Goal: Task Accomplishment & Management: Manage account settings

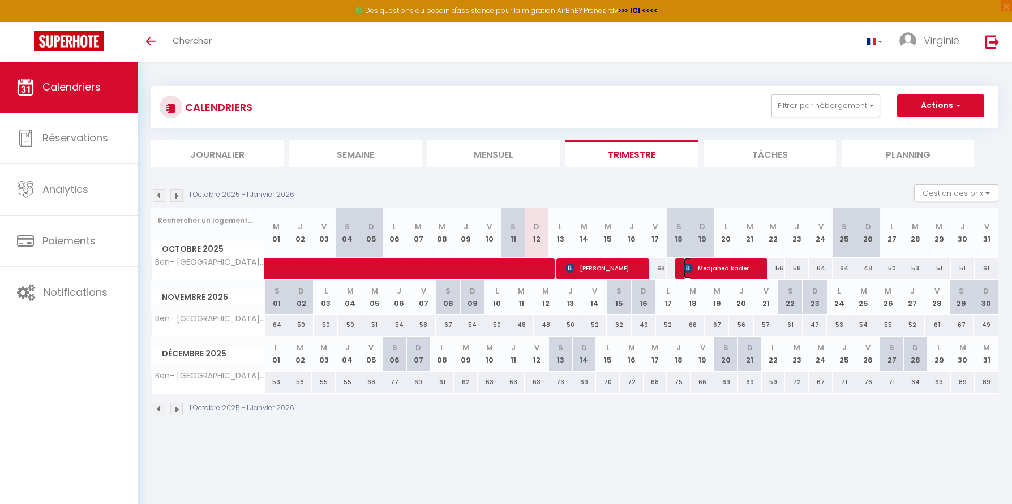
click at [716, 267] on span "Medjahed kader" at bounding box center [723, 269] width 79 height 22
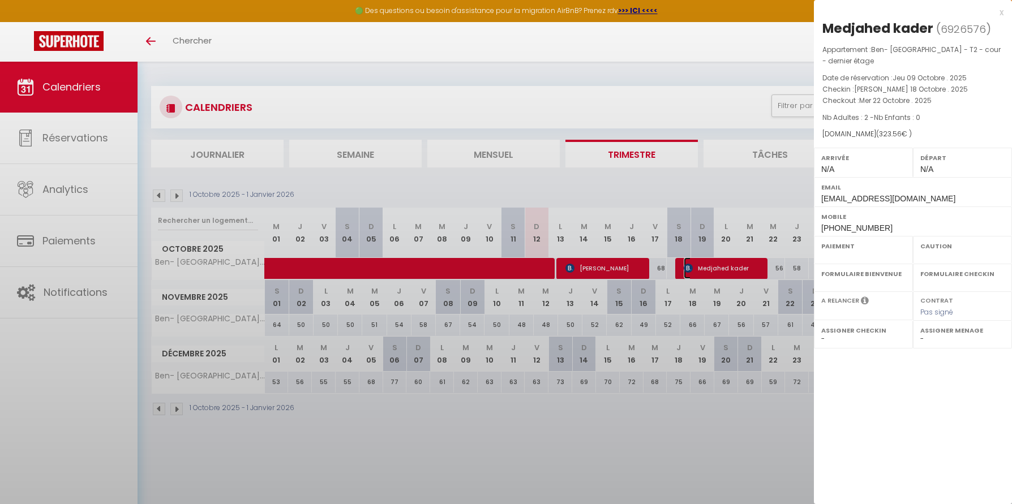
select select "OK"
select select "0"
select select "1"
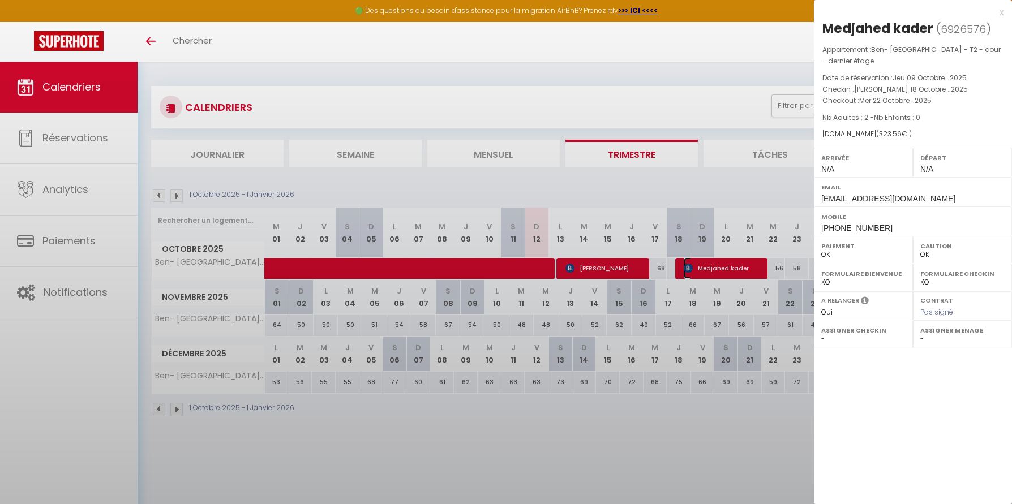
select select
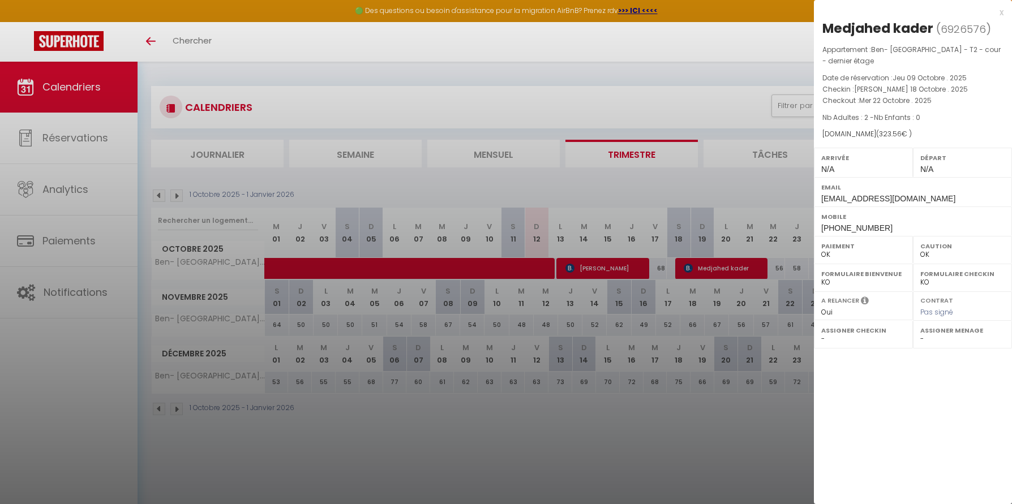
click at [705, 186] on div at bounding box center [506, 252] width 1012 height 504
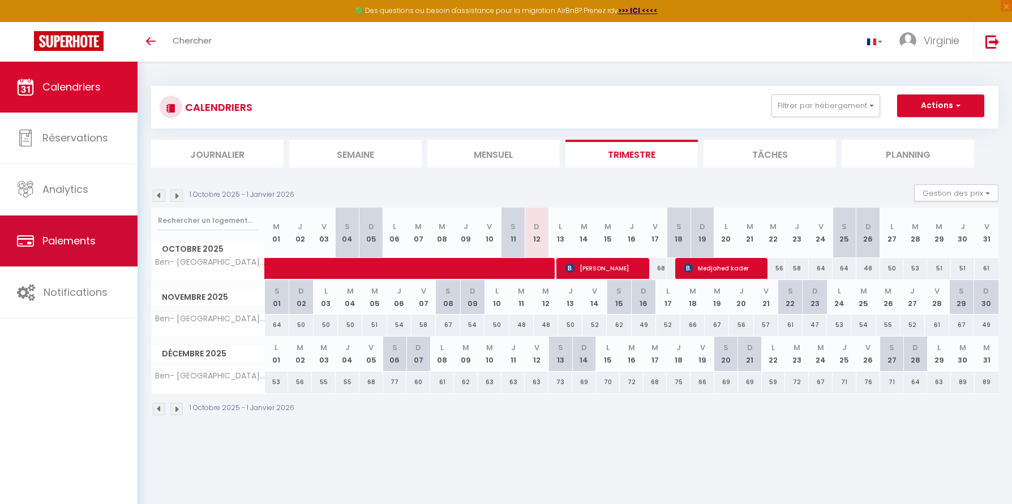
click at [91, 239] on span "Paiements" at bounding box center [68, 241] width 53 height 14
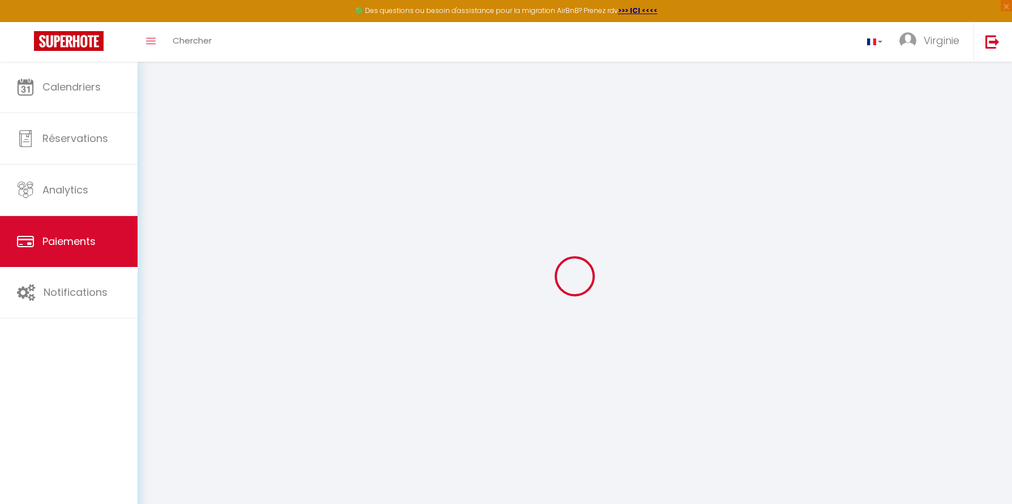
select select "2"
select select "0"
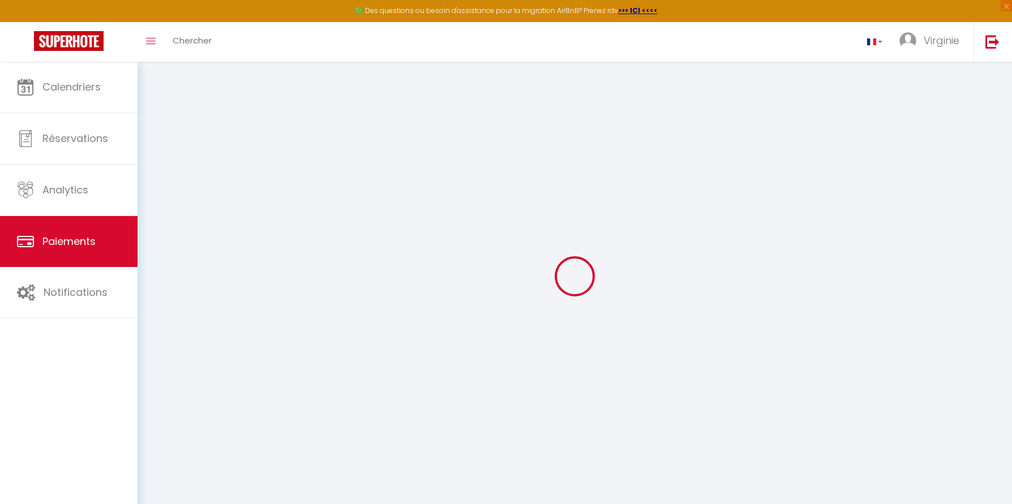
select select "0"
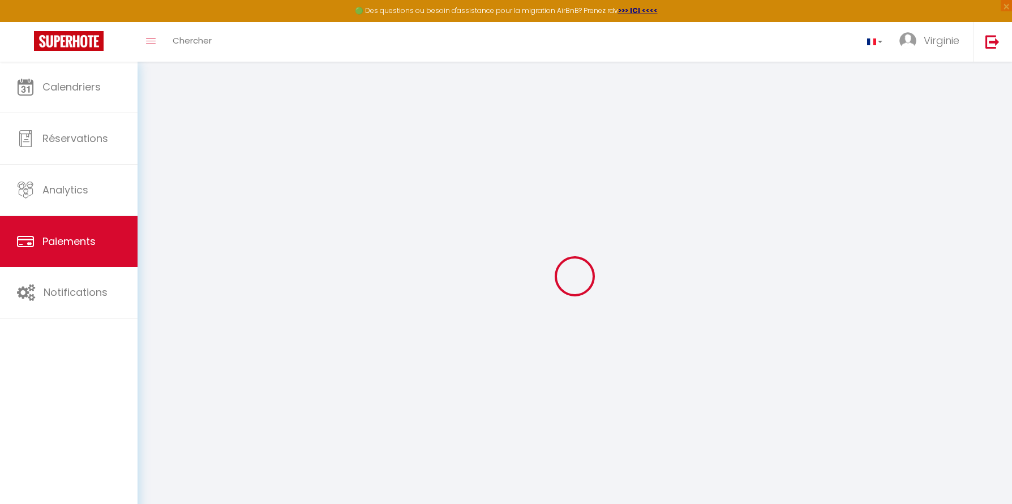
select select "0"
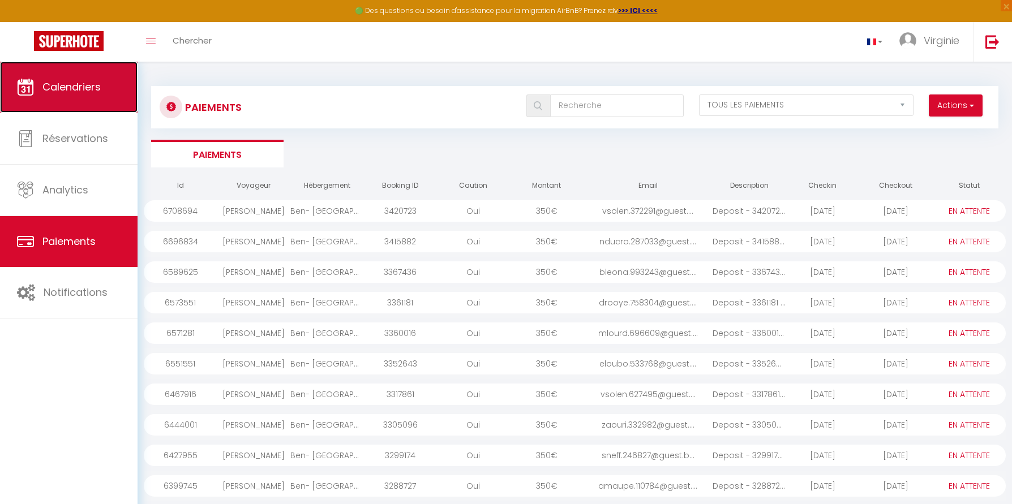
click at [60, 79] on link "Calendriers" at bounding box center [69, 87] width 138 height 51
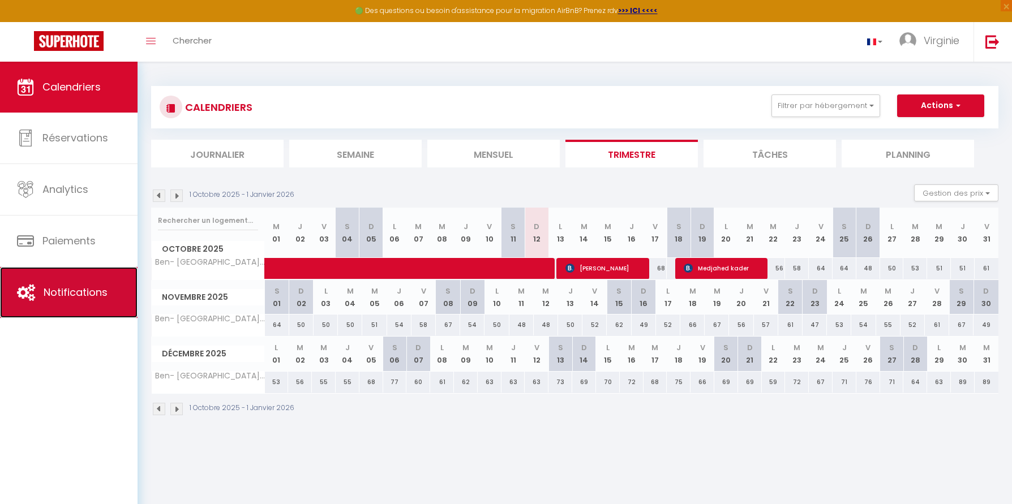
click at [87, 308] on link "Notifications" at bounding box center [69, 292] width 138 height 51
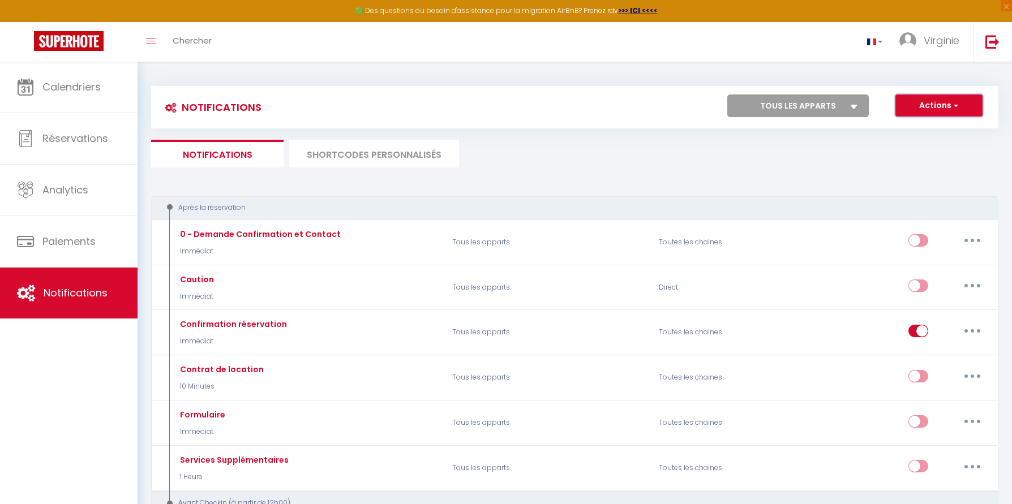
click at [949, 103] on button "Actions" at bounding box center [939, 106] width 87 height 23
click at [783, 115] on select "Tous les apparts Ben- rue de la Préfécture - T2 - cour - dernier étage" at bounding box center [798, 106] width 142 height 23
click at [417, 152] on li "SHORTCODES PERSONNALISÉS" at bounding box center [374, 154] width 170 height 28
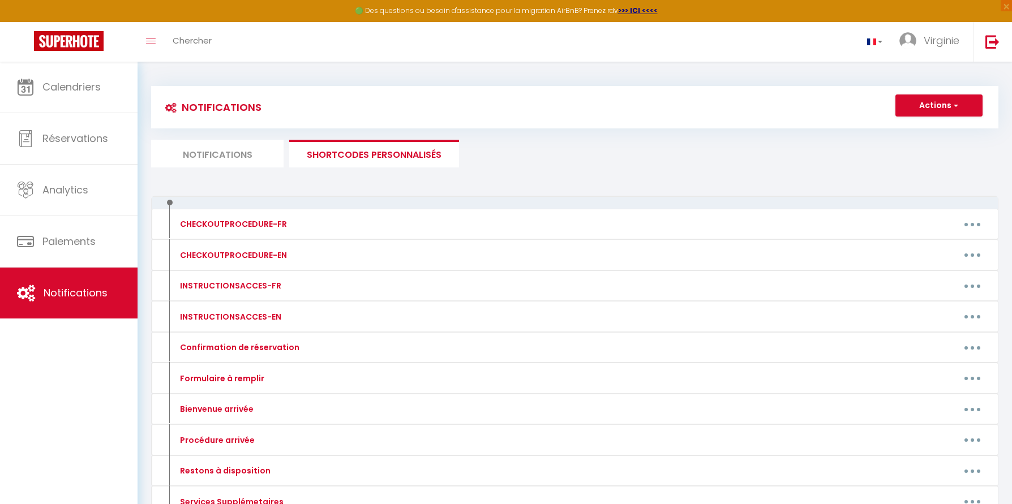
click at [250, 152] on li "Notifications" at bounding box center [217, 154] width 132 height 28
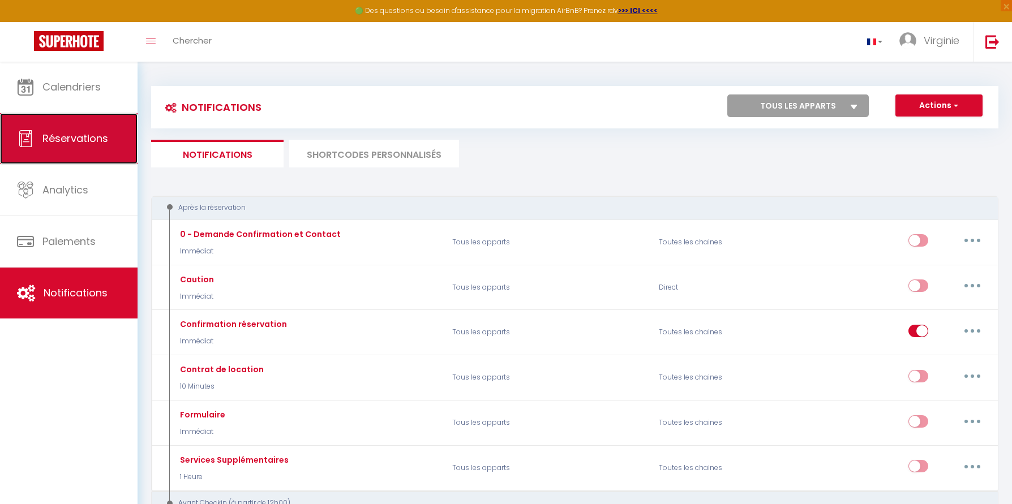
click at [97, 131] on link "Réservations" at bounding box center [69, 138] width 138 height 51
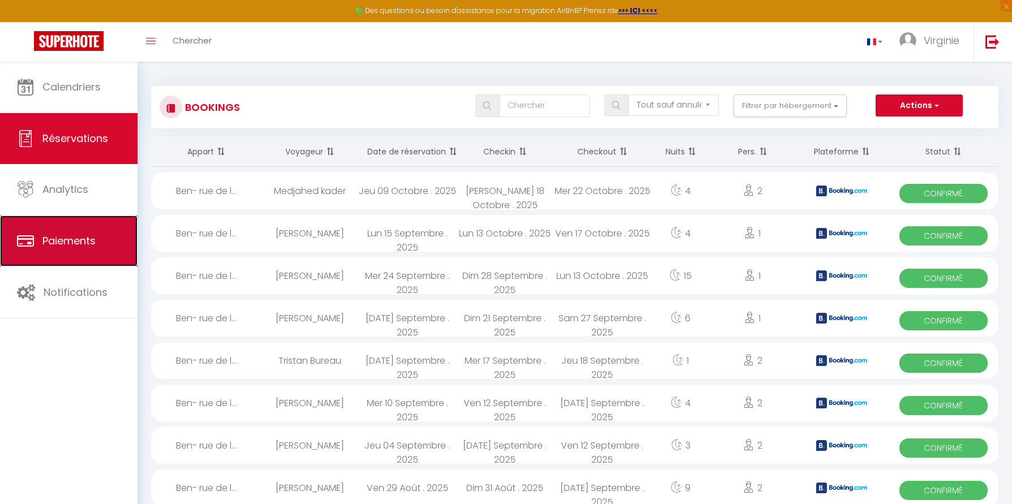
click at [89, 242] on span "Paiements" at bounding box center [68, 241] width 53 height 14
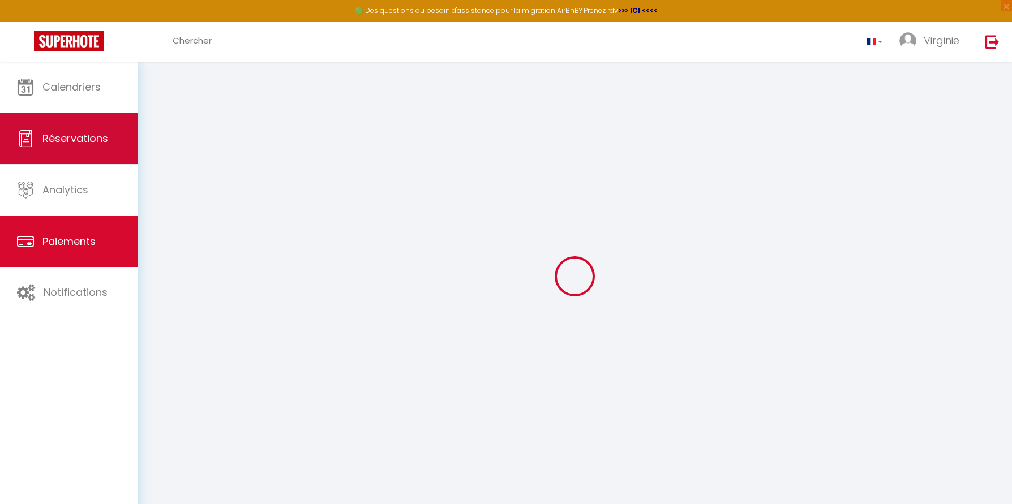
select select "2"
select select "0"
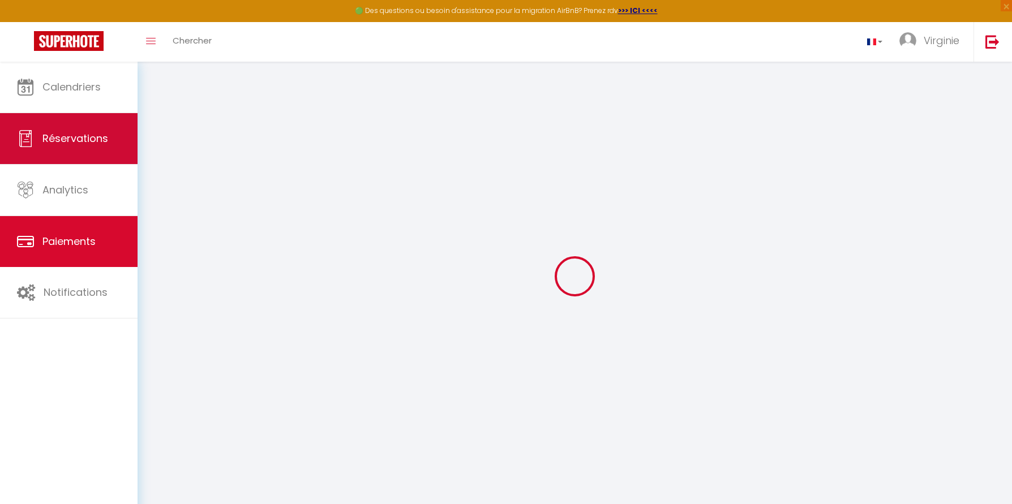
select select "0"
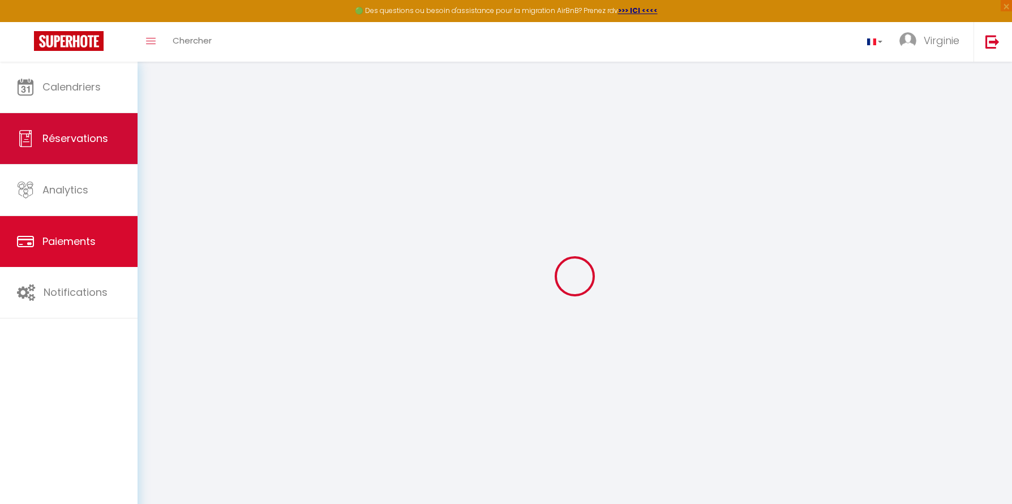
select select "0"
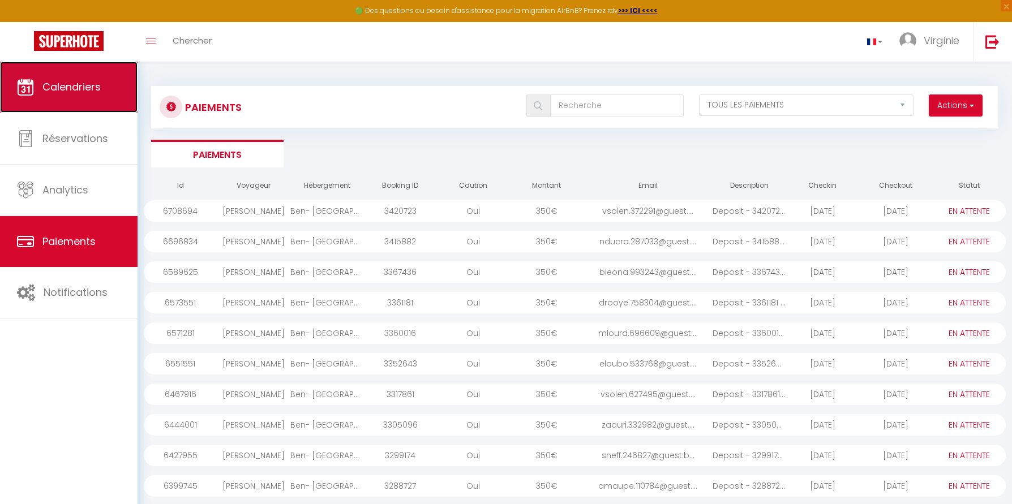
click at [82, 97] on link "Calendriers" at bounding box center [69, 87] width 138 height 51
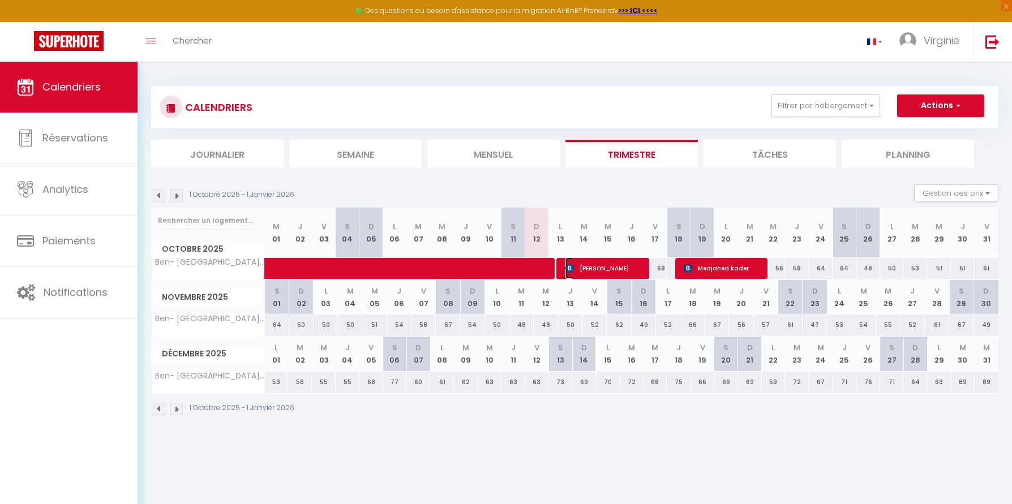
click at [602, 271] on span "[PERSON_NAME]" at bounding box center [605, 269] width 79 height 22
select select "OK"
select select "0"
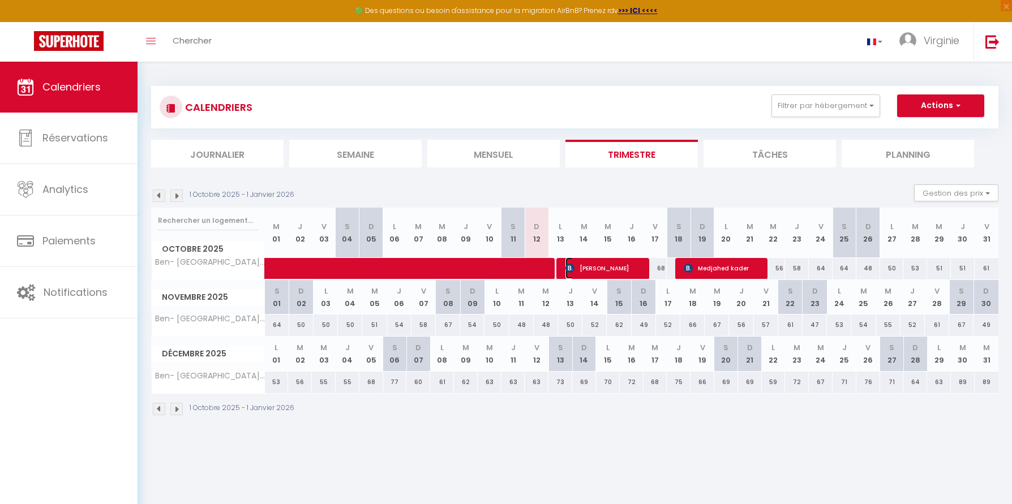
select select "1"
select select
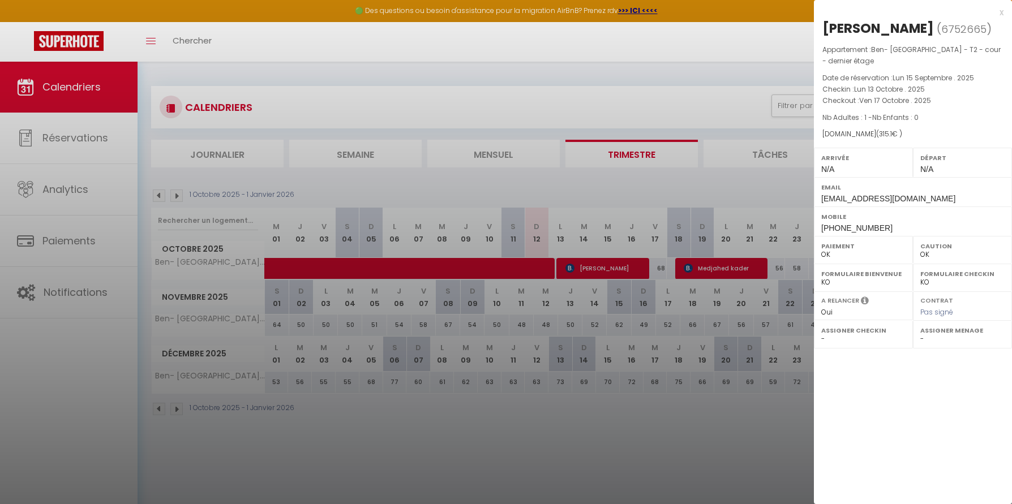
click at [498, 268] on div at bounding box center [506, 252] width 1012 height 504
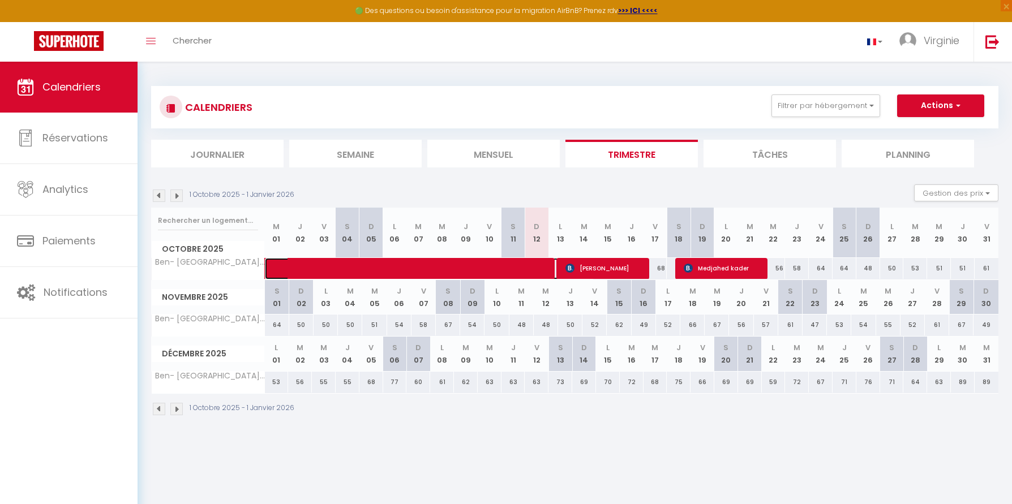
click at [498, 268] on span at bounding box center [438, 269] width 313 height 22
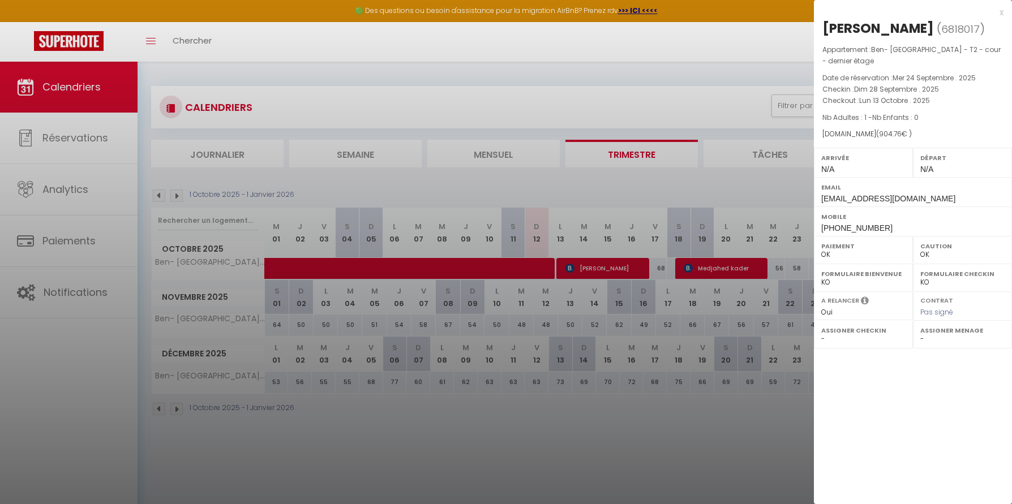
click at [614, 269] on div at bounding box center [506, 252] width 1012 height 504
